Goal: Task Accomplishment & Management: Use online tool/utility

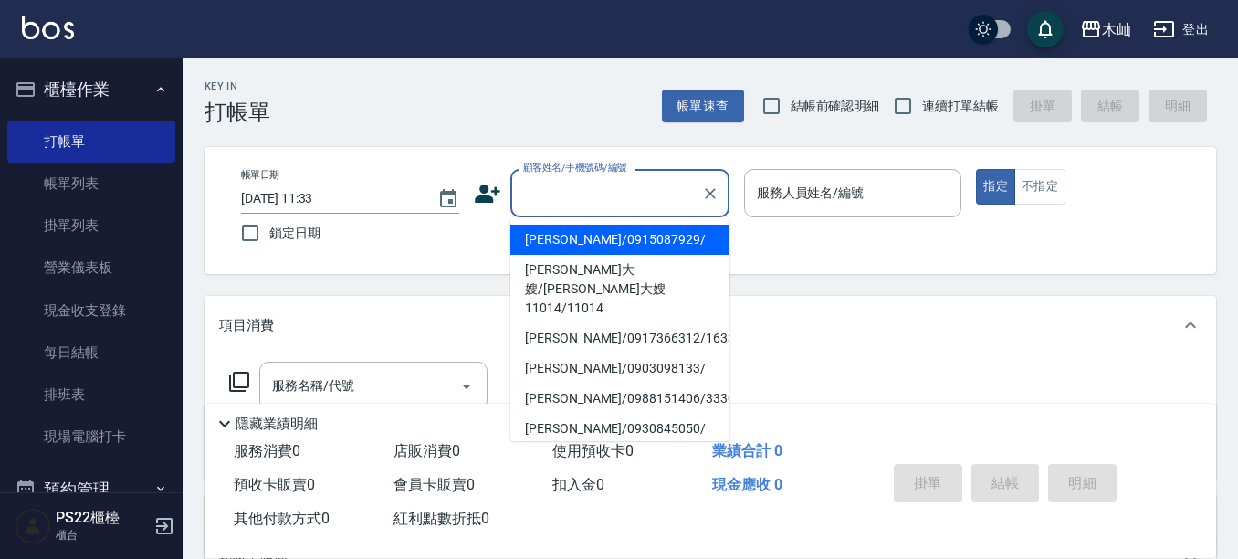
click at [605, 186] on input "顧客姓名/手機號碼/編號" at bounding box center [606, 193] width 175 height 32
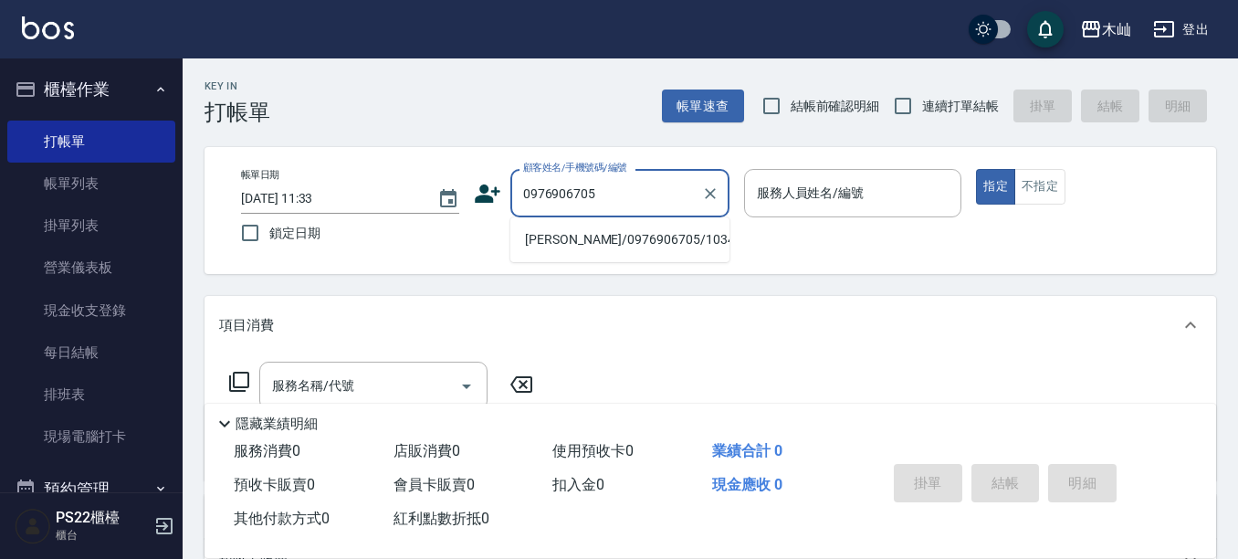
click at [627, 236] on li "[PERSON_NAME]/0976906705/10342" at bounding box center [619, 240] width 219 height 30
type input "[PERSON_NAME]/0976906705/10342"
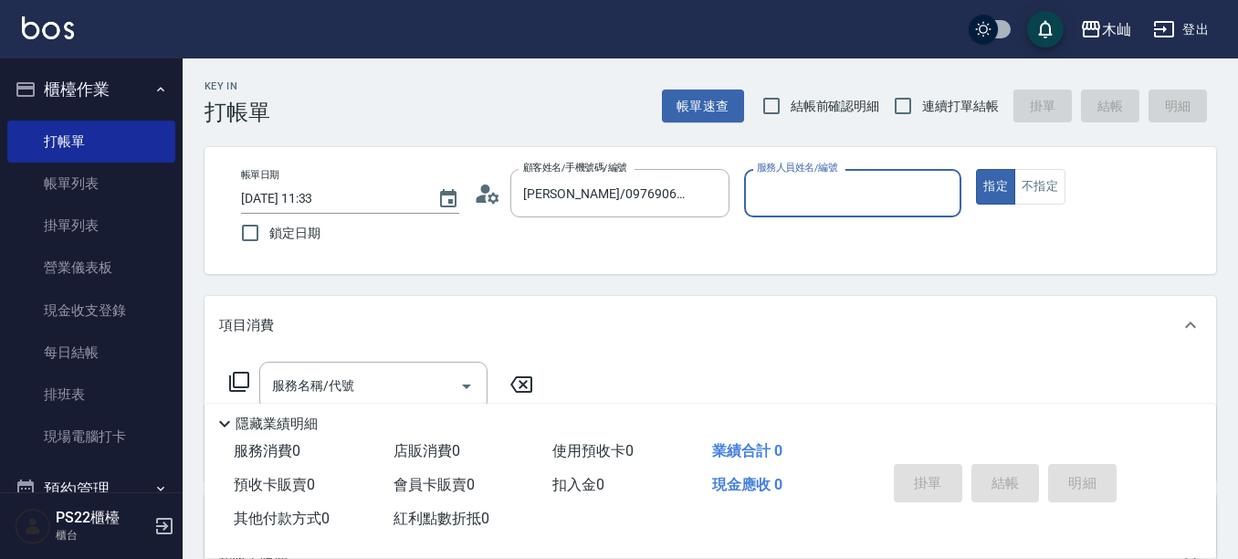
type input "雅芳-012"
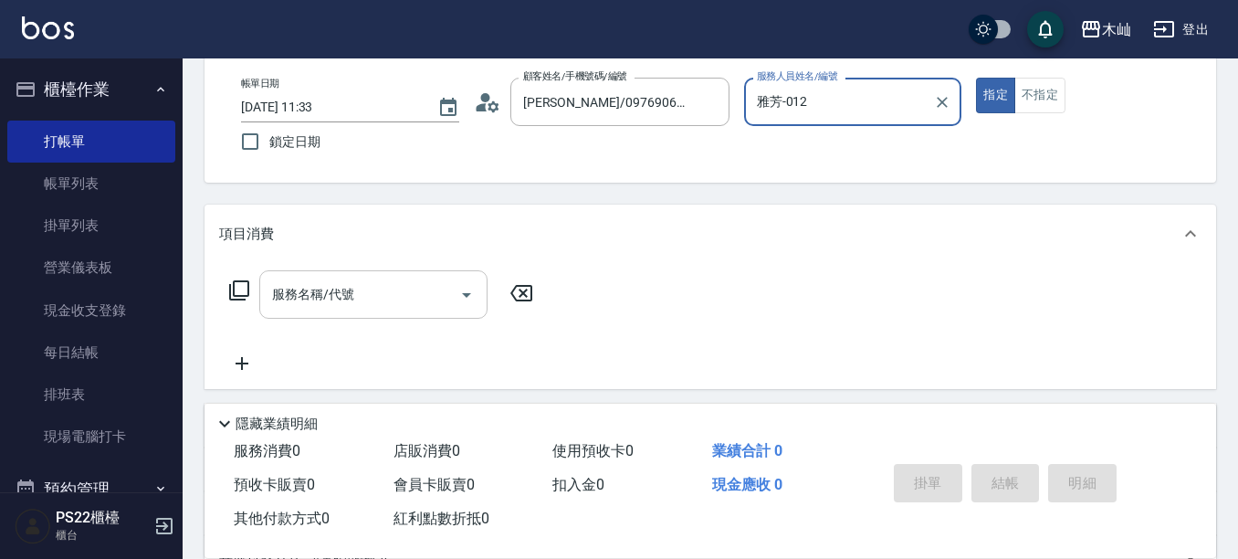
click at [417, 308] on input "服務名稱/代號" at bounding box center [359, 294] width 184 height 32
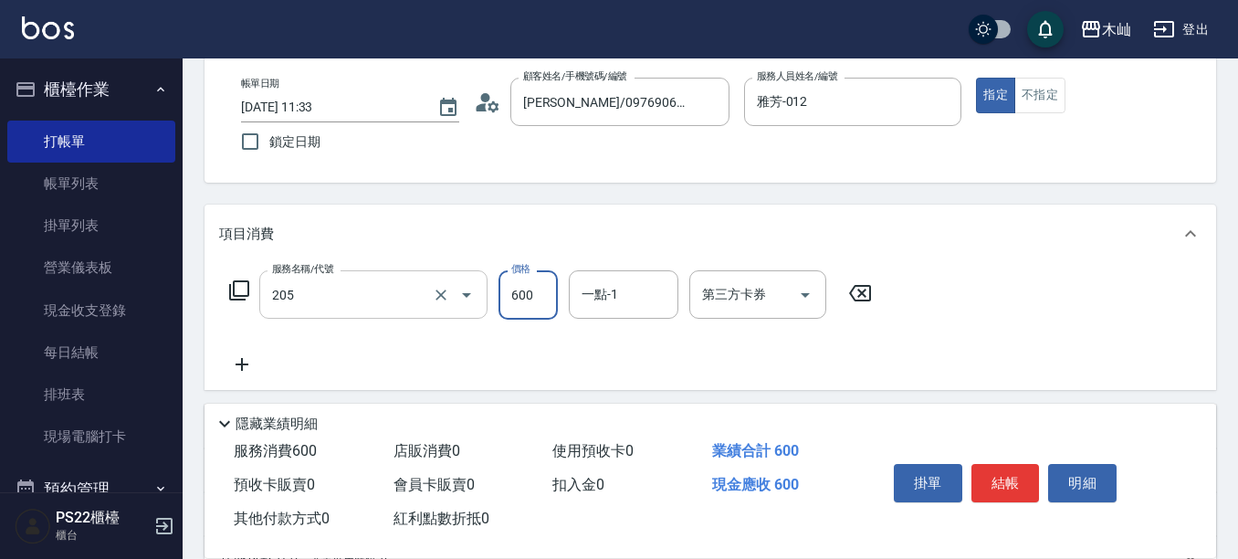
type input "A級洗剪(205)"
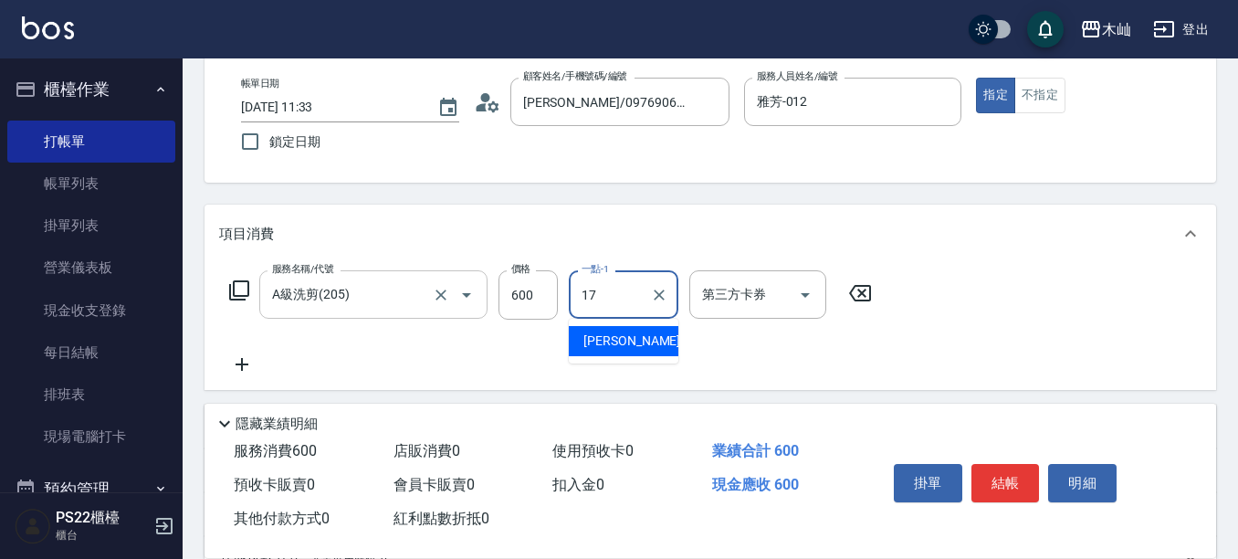
type input "[PERSON_NAME]-17"
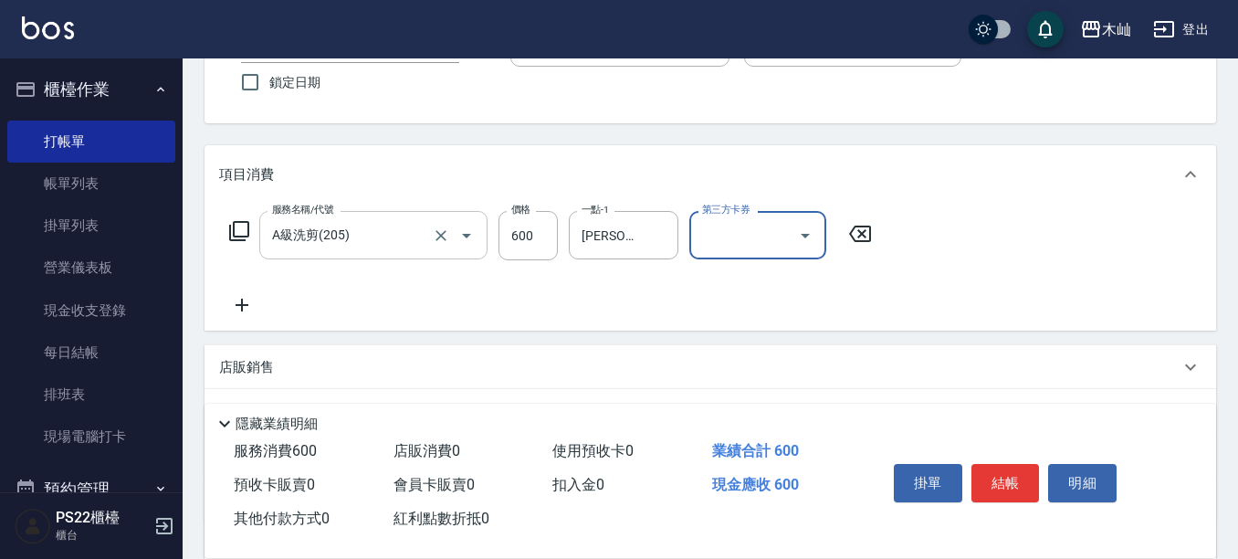
scroll to position [183, 0]
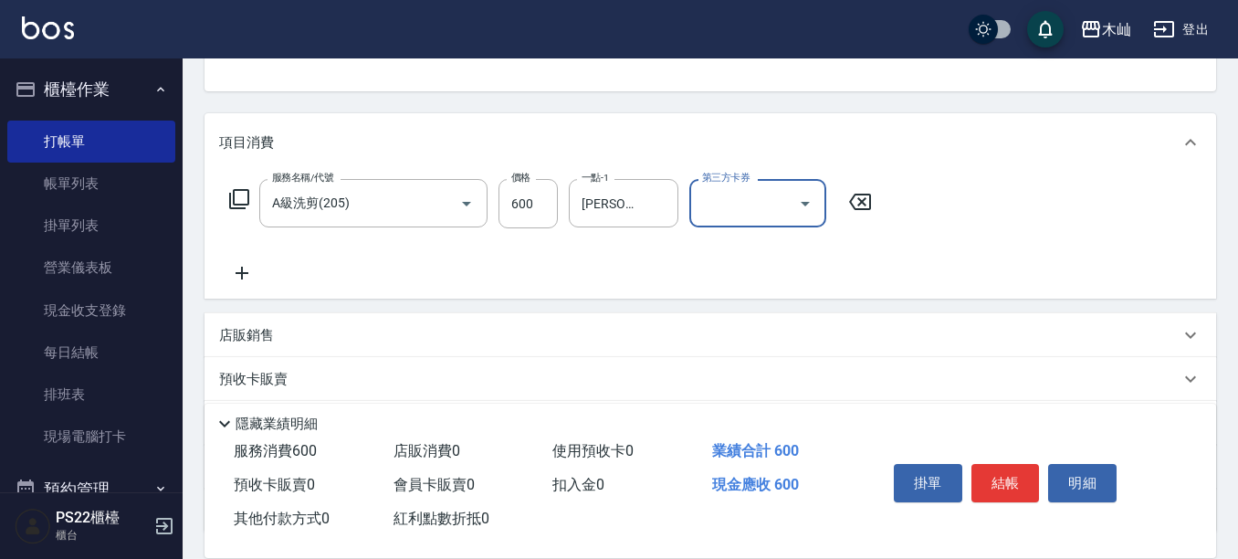
click at [225, 329] on p "店販銷售" at bounding box center [246, 335] width 55 height 19
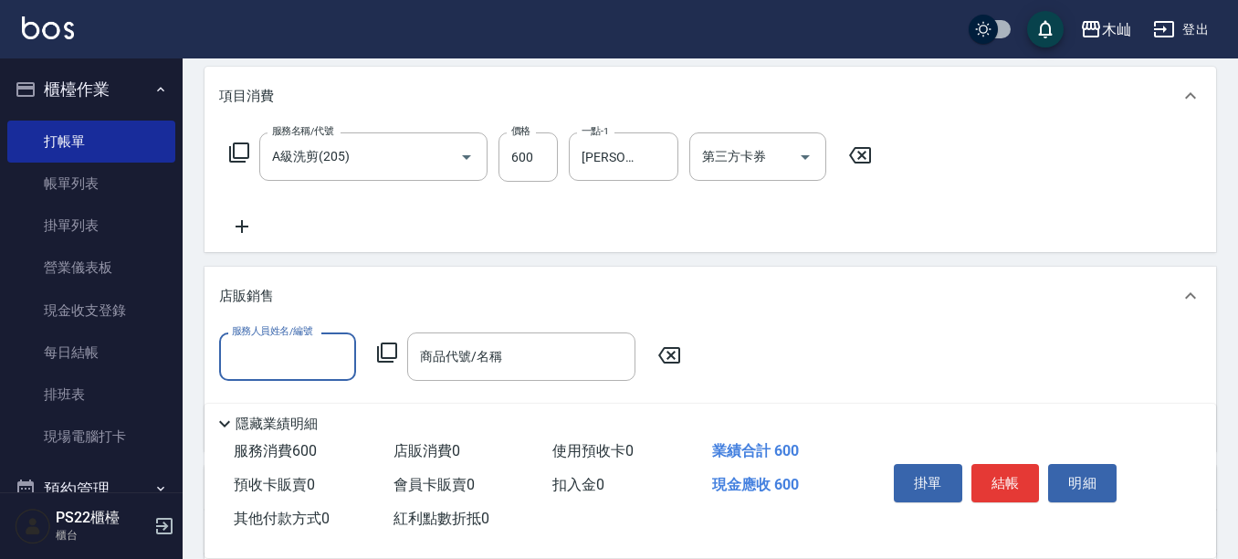
scroll to position [274, 0]
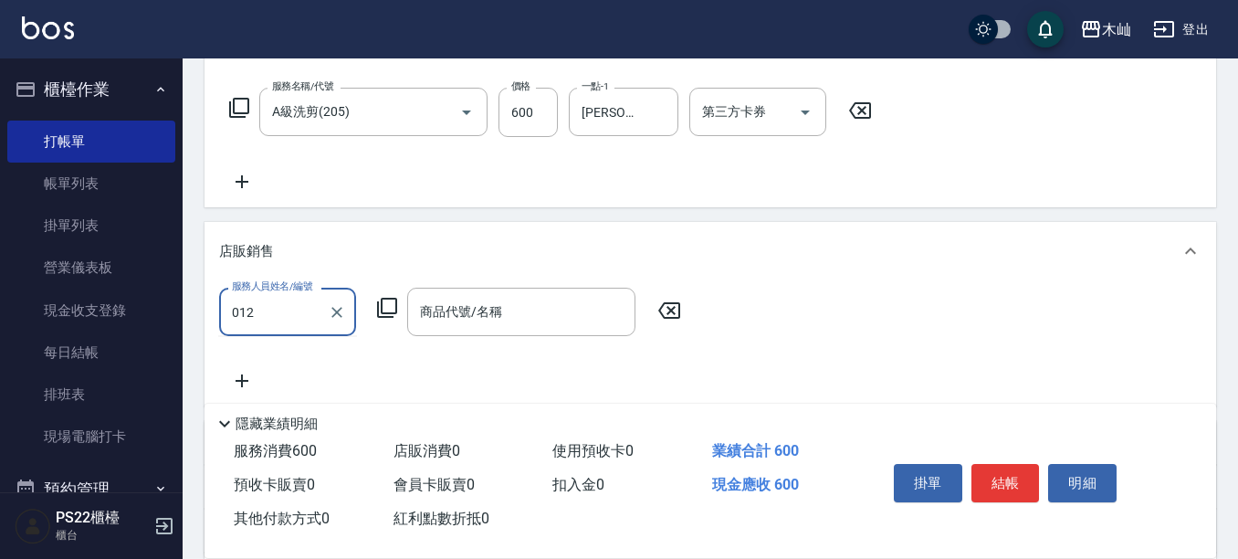
type input "雅芳-012"
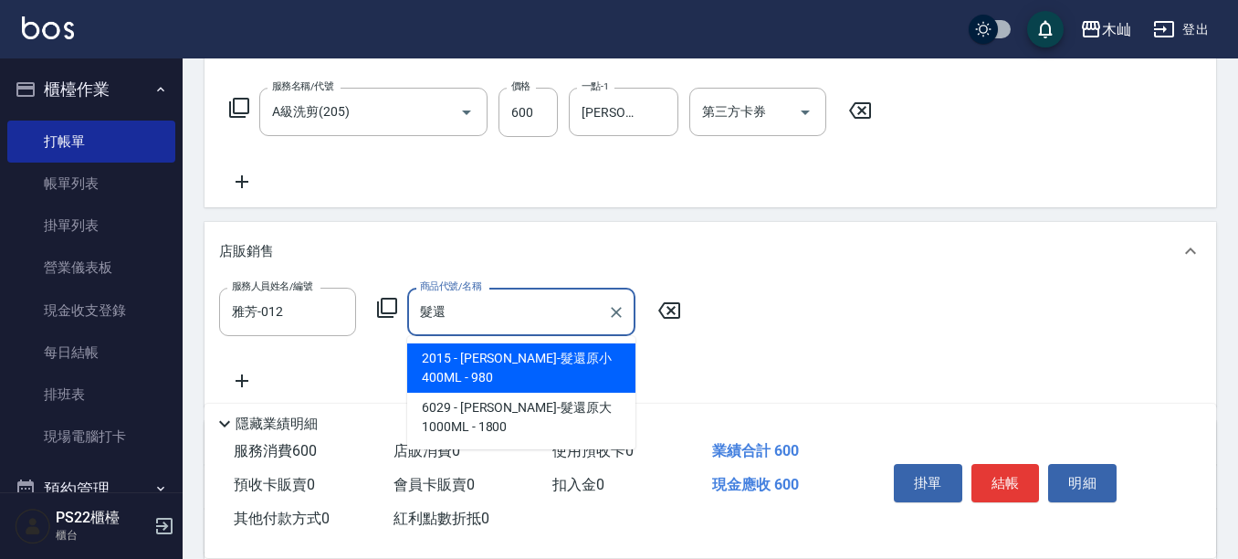
click at [623, 358] on span "2015 - [PERSON_NAME]-髮還原小 400ML - 980" at bounding box center [521, 367] width 228 height 49
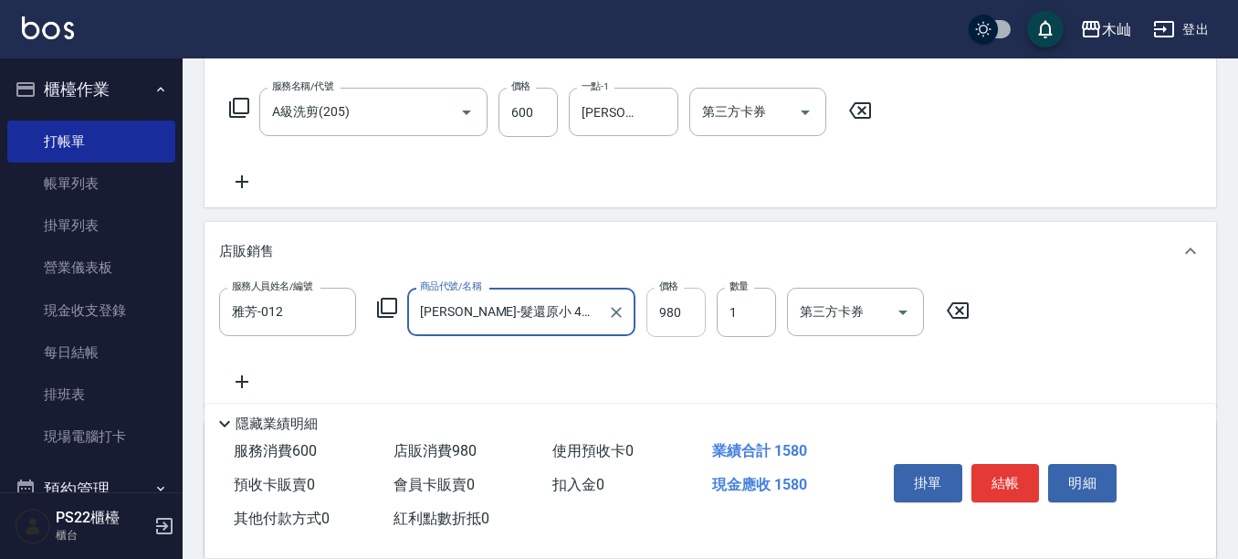
type input "[PERSON_NAME]-髮還原小 400ML"
click at [662, 308] on input "980" at bounding box center [675, 312] width 59 height 49
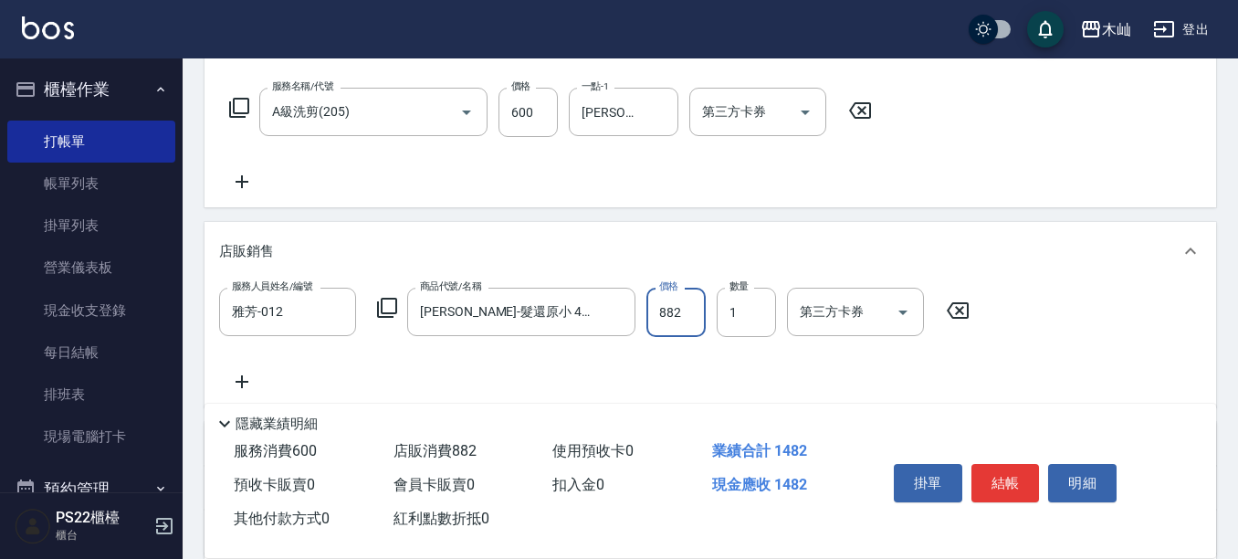
type input "882"
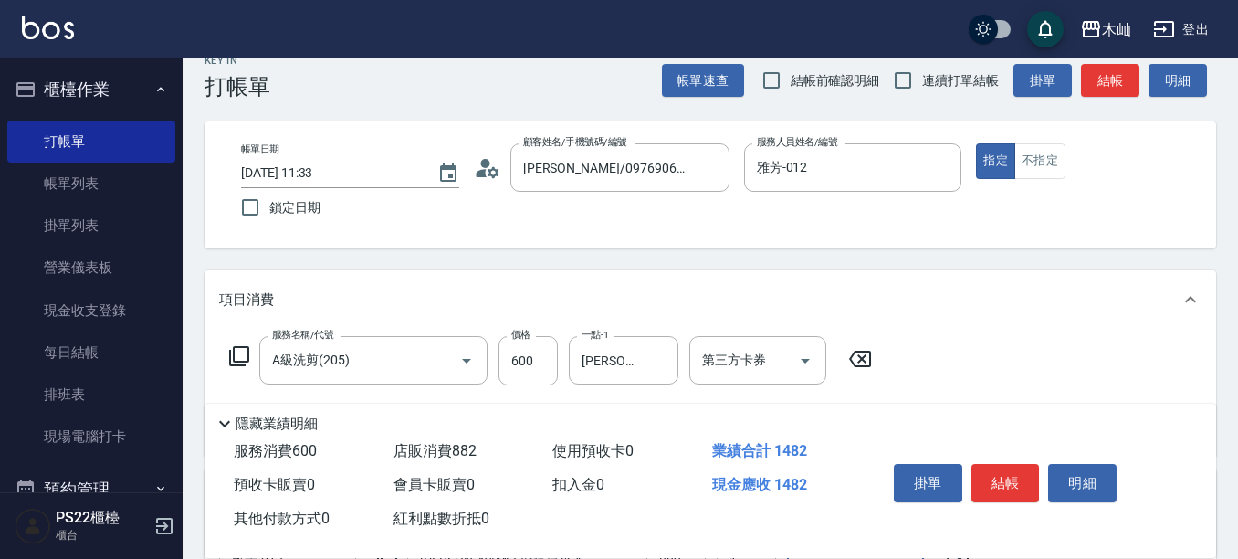
scroll to position [0, 0]
